Goal: Task Accomplishment & Management: Manage account settings

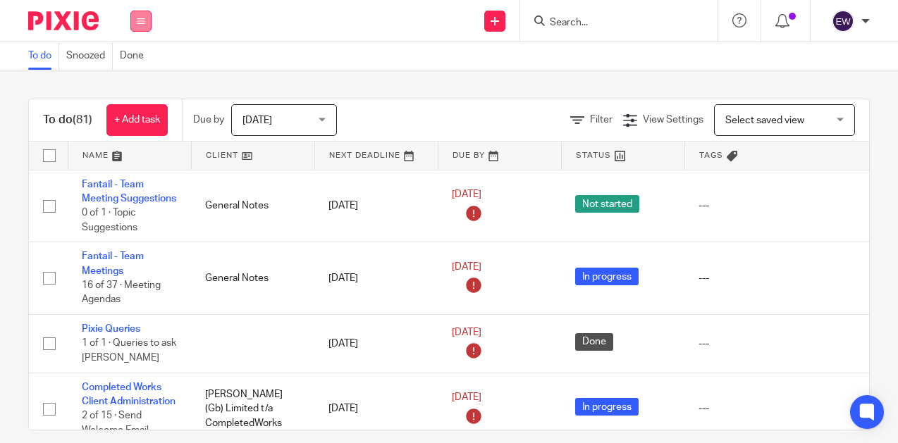
click at [145, 20] on button at bounding box center [140, 21] width 21 height 21
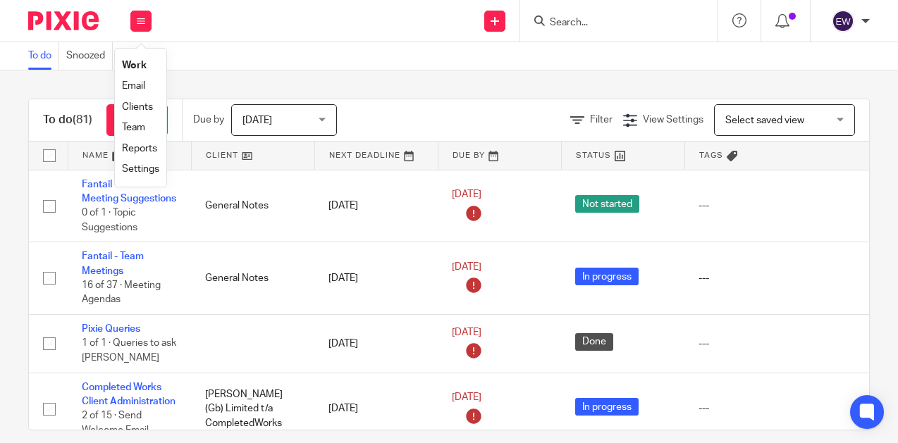
click at [136, 131] on link "Team" at bounding box center [133, 128] width 23 height 10
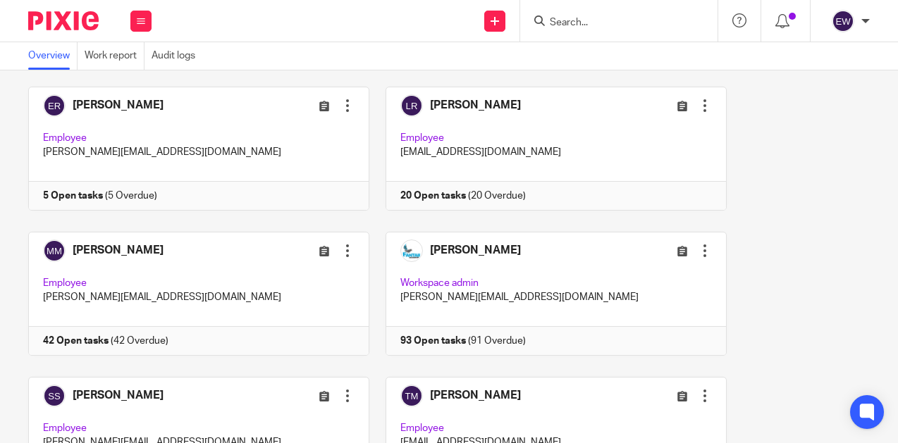
scroll to position [317, 0]
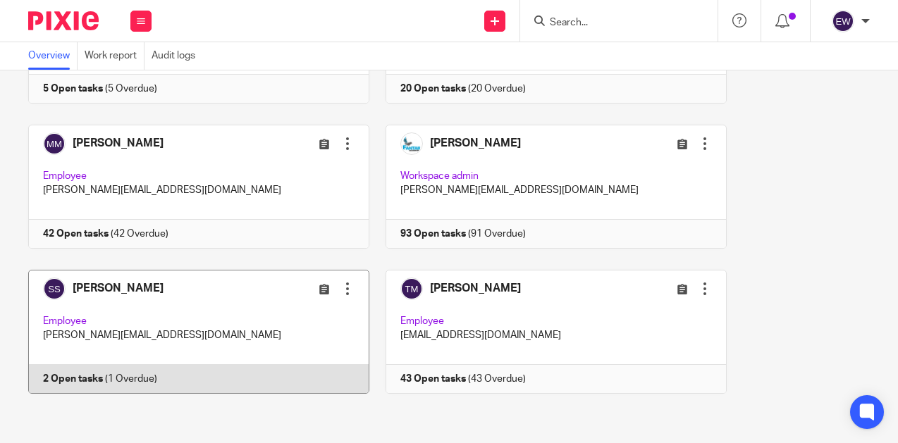
click at [343, 292] on div at bounding box center [347, 289] width 14 height 14
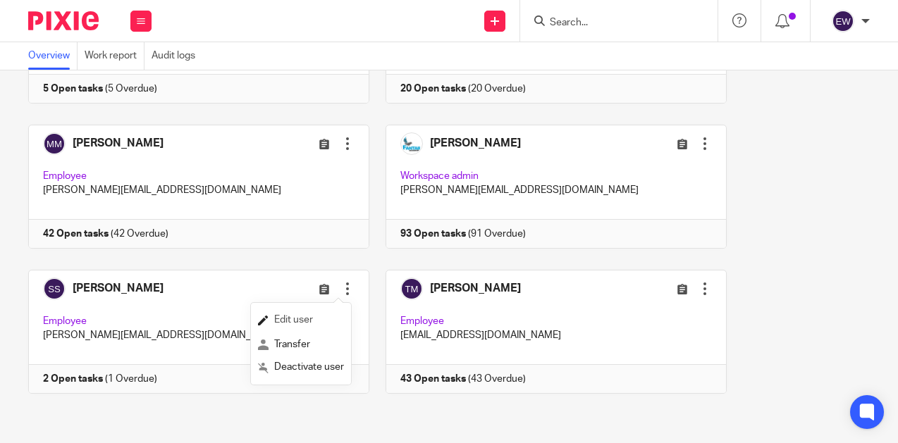
click at [299, 322] on span "Edit user" at bounding box center [293, 320] width 39 height 10
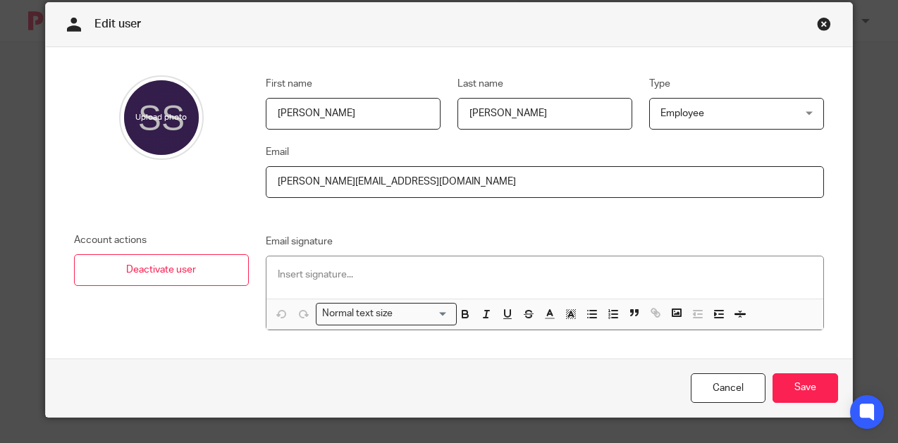
scroll to position [31, 0]
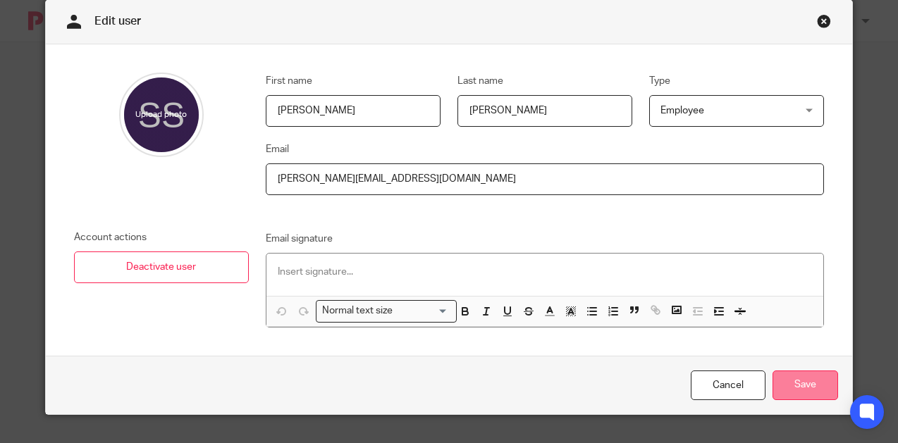
click at [803, 393] on input "Save" at bounding box center [805, 386] width 66 height 30
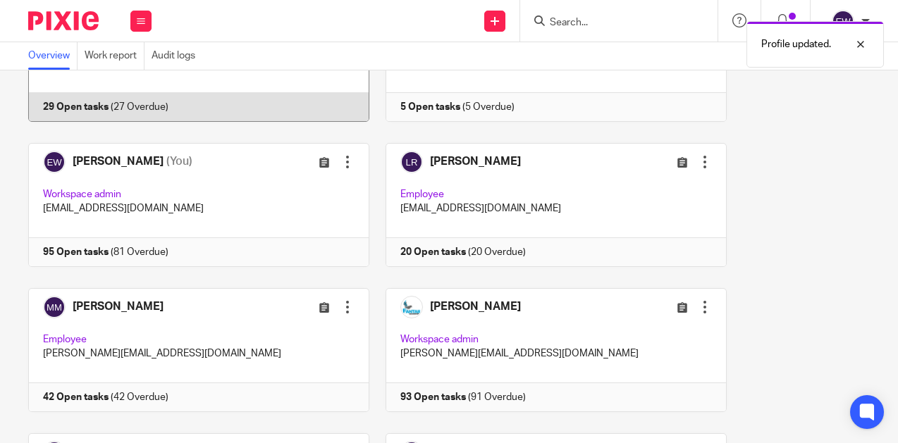
scroll to position [317, 0]
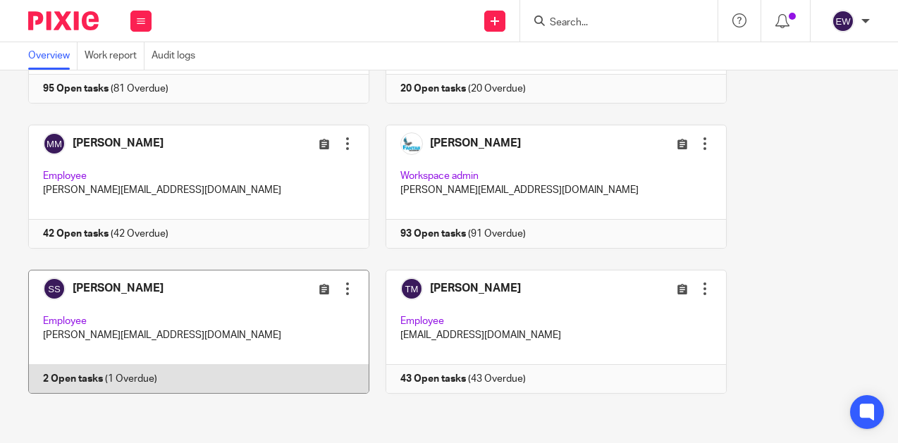
click at [96, 377] on link at bounding box center [190, 332] width 357 height 124
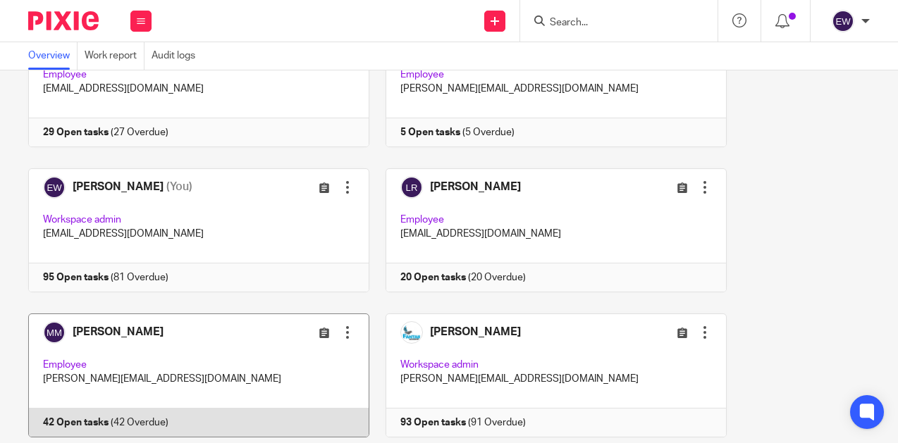
scroll to position [252, 0]
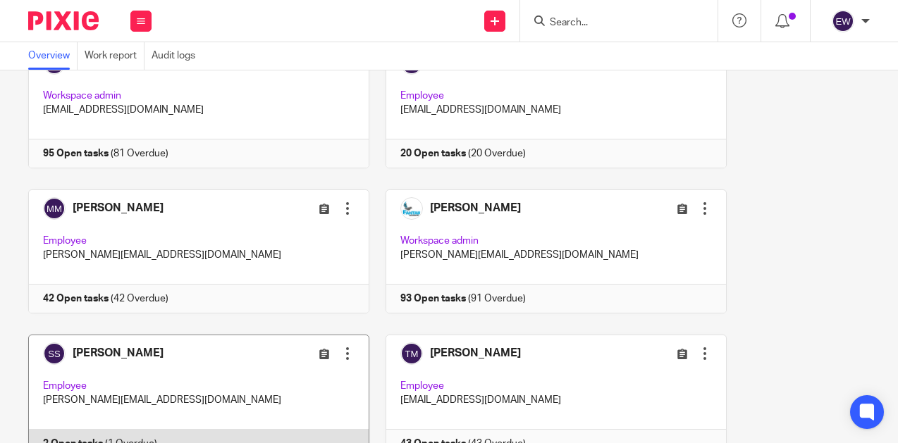
click at [340, 355] on div at bounding box center [347, 354] width 14 height 14
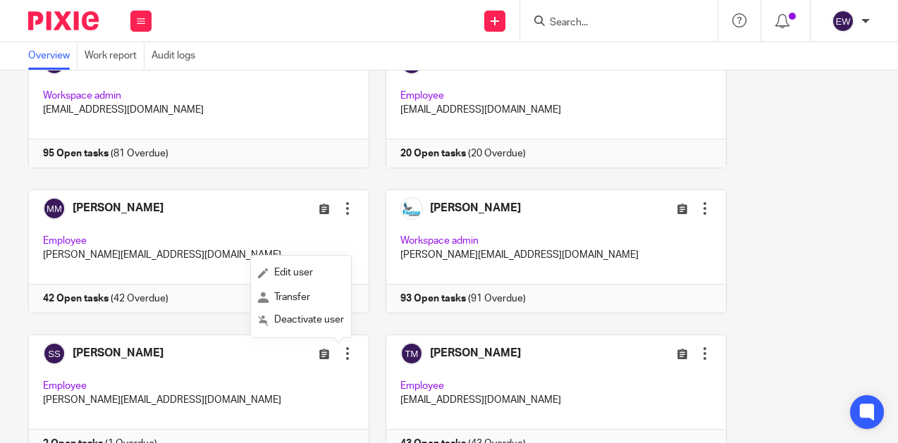
click at [416, 187] on div "Donka Pencheva Edit user Transfer Deactivate user Employee admin@fantail-accoun…" at bounding box center [441, 189] width 858 height 581
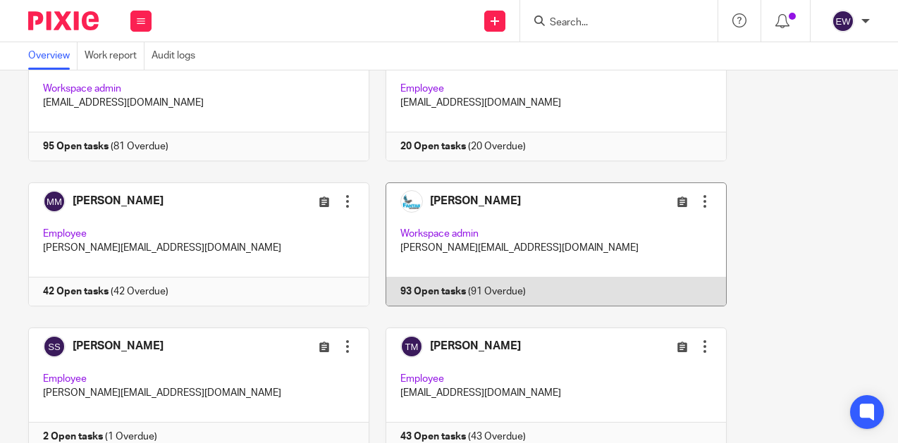
scroll to position [317, 0]
